Goal: Find contact information

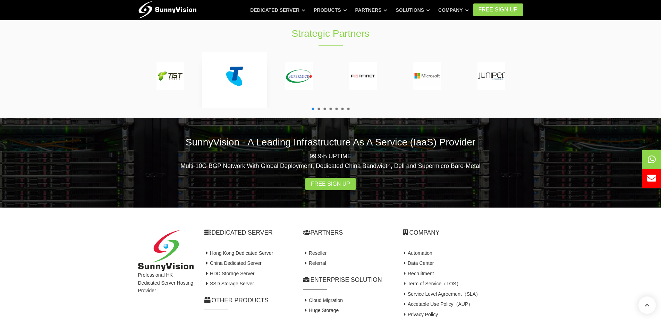
scroll to position [1282, 0]
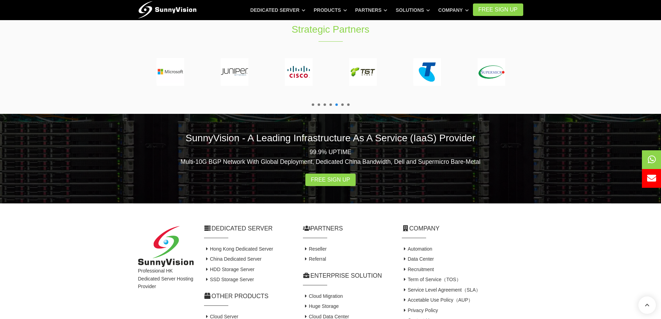
click at [429, 315] on li "Contact Us" at bounding box center [462, 320] width 121 height 10
click at [426, 318] on link "Contact Us" at bounding box center [417, 321] width 30 height 6
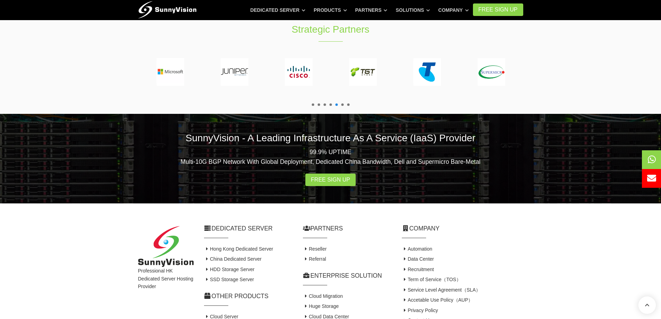
click at [426, 318] on link "Contact Us" at bounding box center [417, 321] width 30 height 6
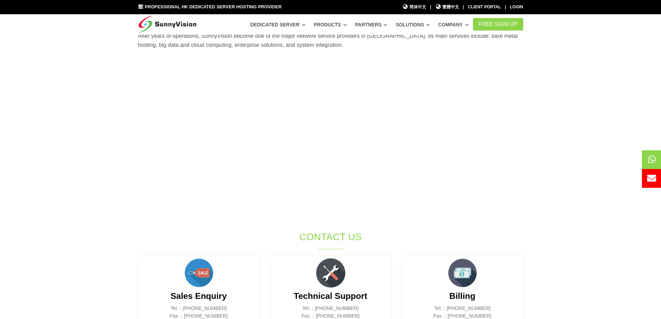
scroll to position [104, 0]
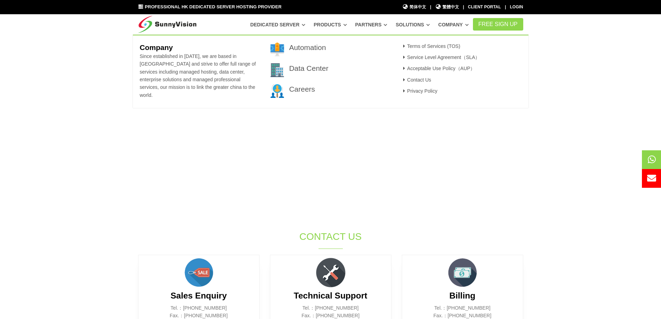
click at [96, 31] on nav "Dedicated Server Dedicated Server @ [GEOGRAPHIC_DATA] HDD Storage Server Best p…" at bounding box center [330, 24] width 661 height 20
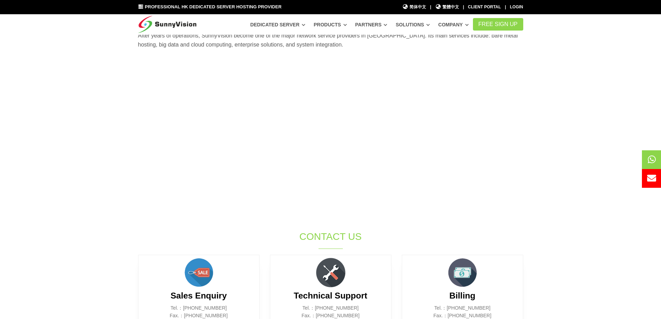
click at [585, 199] on section "SunnyVision Limited holds different group of brands, service including Data Cen…" at bounding box center [330, 175] width 661 height 406
click at [64, 204] on section "SunnyVision Limited holds different group of brands, service including Data Cen…" at bounding box center [330, 175] width 661 height 406
click at [34, 238] on section "SunnyVision Limited holds different group of brands, service including Data Cen…" at bounding box center [330, 175] width 661 height 406
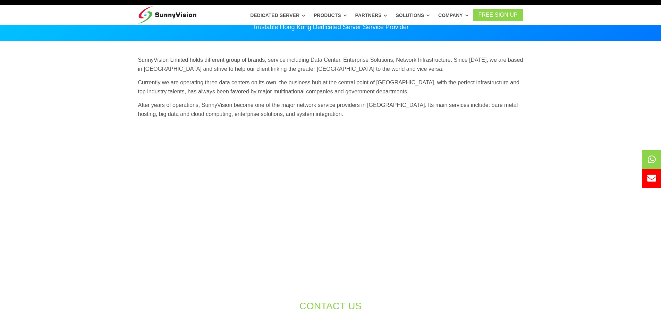
scroll to position [0, 0]
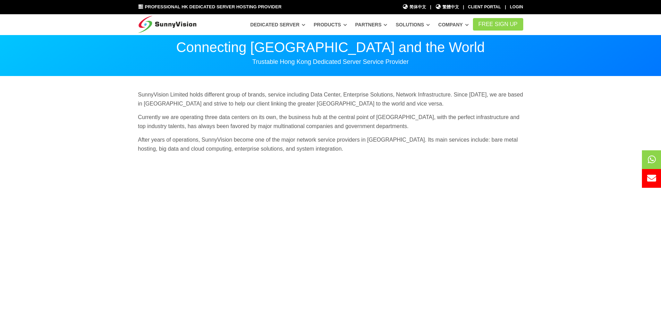
click at [631, 276] on section "SunnyVision Limited holds different group of brands, service including Data Cen…" at bounding box center [330, 279] width 661 height 406
click at [62, 167] on section "SunnyVision Limited holds different group of brands, service including Data Cen…" at bounding box center [330, 279] width 661 height 406
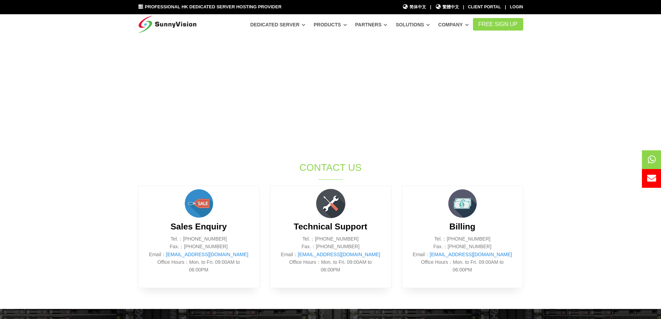
scroll to position [174, 0]
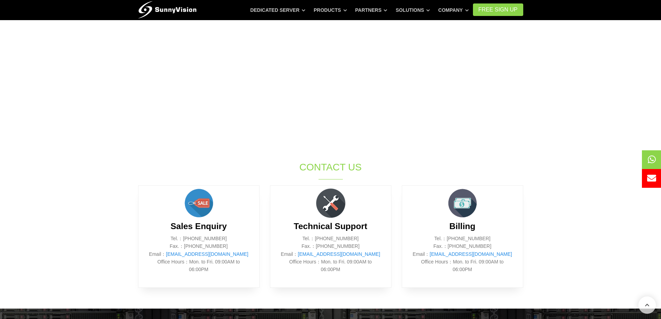
click at [76, 168] on section "SunnyVision Limited holds different group of brands, service including Data Cen…" at bounding box center [330, 106] width 661 height 406
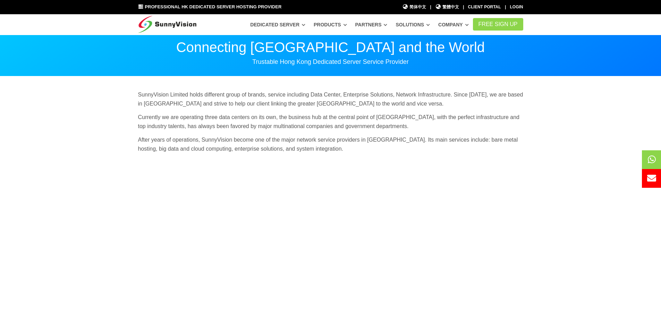
click at [76, 168] on section "SunnyVision Limited holds different group of brands, service including Data Cen…" at bounding box center [330, 279] width 661 height 406
